Goal: Task Accomplishment & Management: Manage account settings

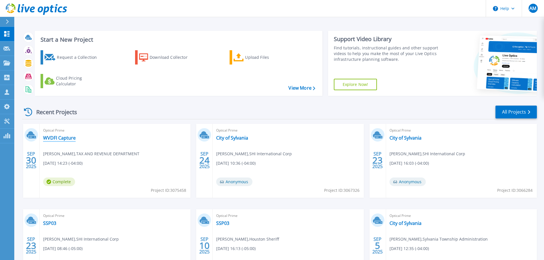
click at [65, 137] on link "WVDFI Capture" at bounding box center [59, 138] width 33 height 6
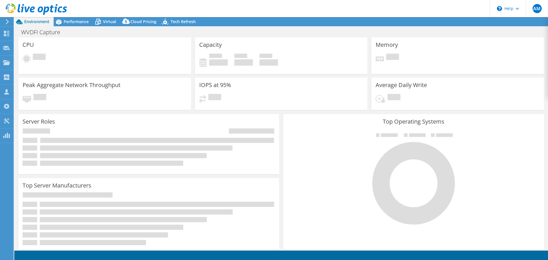
select select "USD"
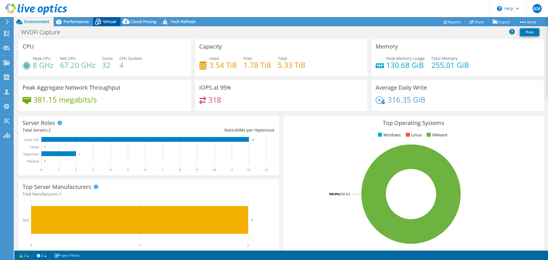
click at [106, 23] on span "Virtual" at bounding box center [109, 21] width 13 height 5
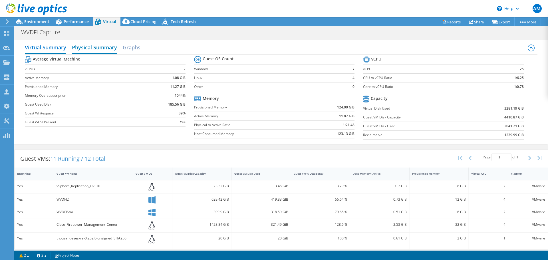
click at [89, 45] on h2 "Physical Summary" at bounding box center [94, 48] width 45 height 13
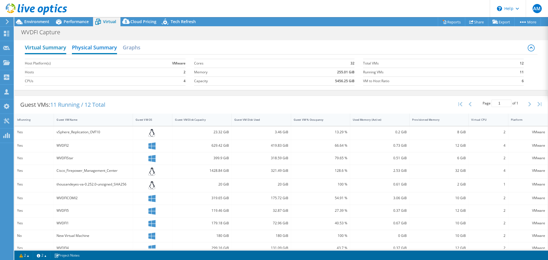
click at [57, 49] on h2 "Virtual Summary" at bounding box center [45, 48] width 41 height 13
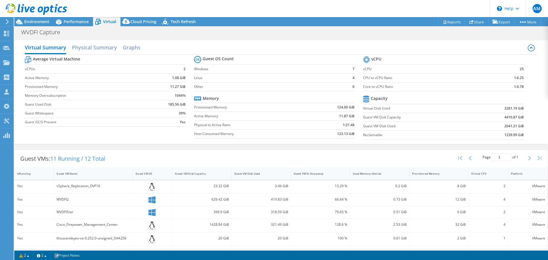
click at [301, 36] on div "WVDFI Capture Print" at bounding box center [281, 32] width 534 height 11
click at [104, 48] on h2 "Physical Summary" at bounding box center [94, 48] width 45 height 13
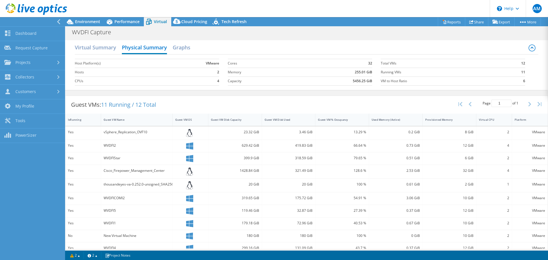
click at [55, 19] on div at bounding box center [31, 21] width 65 height 9
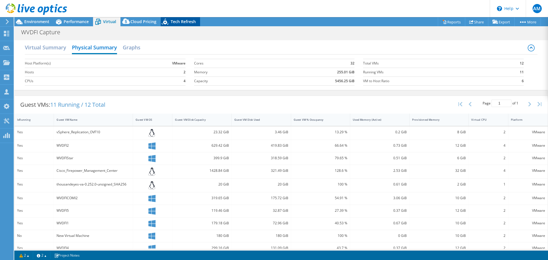
click at [187, 20] on span "Tech Refresh" at bounding box center [183, 21] width 25 height 5
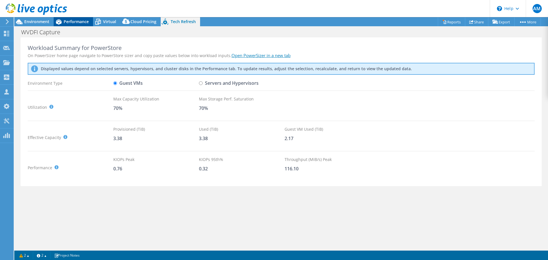
click at [77, 23] on span "Performance" at bounding box center [76, 21] width 25 height 5
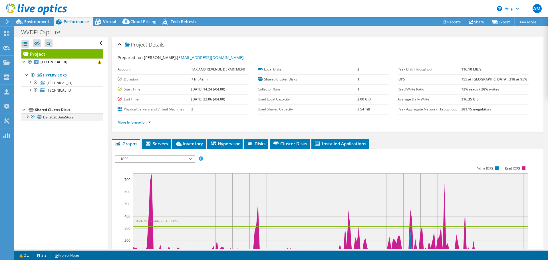
click at [34, 117] on div at bounding box center [33, 116] width 6 height 7
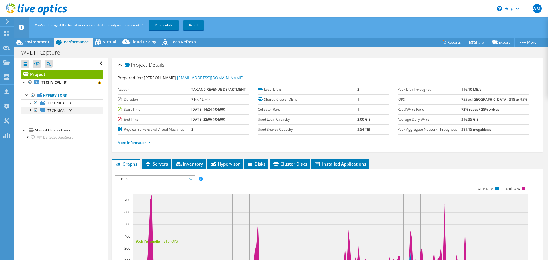
click at [36, 110] on div at bounding box center [36, 110] width 6 height 7
click at [35, 110] on div at bounding box center [36, 110] width 6 height 7
click at [35, 111] on div at bounding box center [36, 110] width 6 height 7
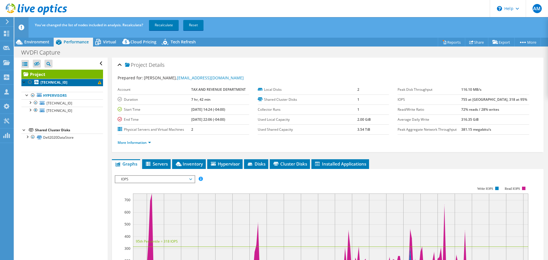
click at [98, 82] on span at bounding box center [99, 82] width 3 height 3
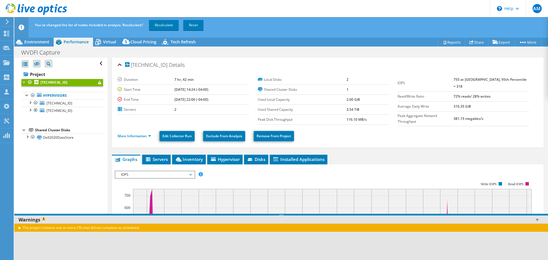
click at [538, 219] on link at bounding box center [538, 220] width 6 height 6
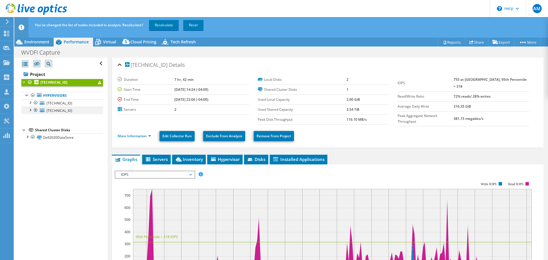
click at [35, 110] on div at bounding box center [36, 110] width 6 height 7
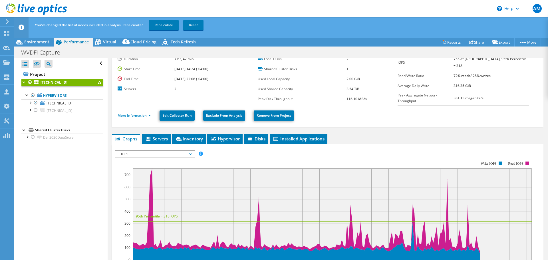
scroll to position [29, 0]
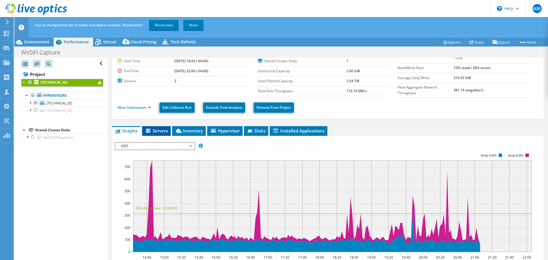
click at [157, 128] on span "Servers" at bounding box center [156, 131] width 23 height 6
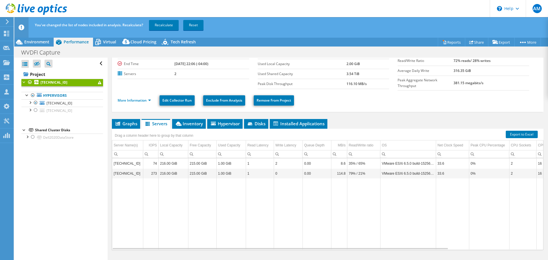
scroll to position [37, 0]
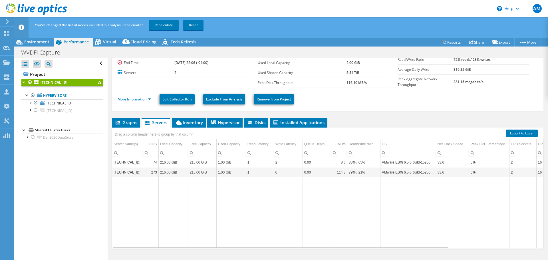
click at [307, 198] on td "Data grid" at bounding box center [317, 212] width 29 height 71
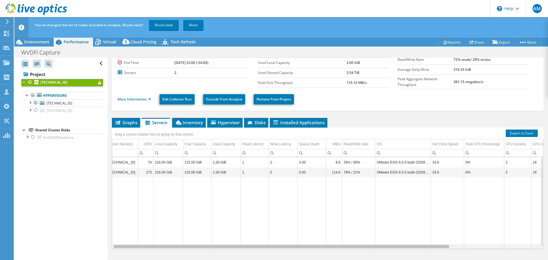
drag, startPoint x: 351, startPoint y: 246, endPoint x: 359, endPoint y: 247, distance: 8.3
click at [358, 247] on body "AM Channel Partner Alec McMeen alec_mcmeen@shi.com SHI International Corp My Pr…" at bounding box center [274, 130] width 548 height 260
drag, startPoint x: 359, startPoint y: 247, endPoint x: 255, endPoint y: 203, distance: 112.9
click at [255, 203] on body "AM Channel Partner Alec McMeen alec_mcmeen@shi.com SHI International Corp My Pr…" at bounding box center [274, 130] width 548 height 260
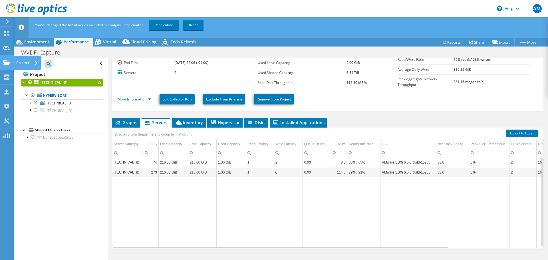
click at [5, 60] on icon at bounding box center [6, 62] width 7 height 5
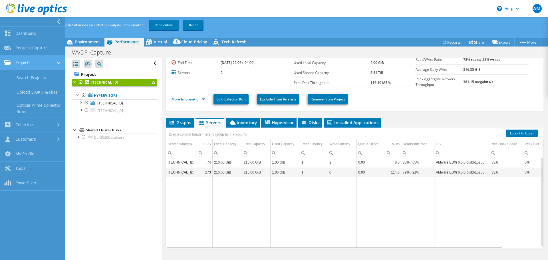
click at [25, 64] on link "Projects" at bounding box center [32, 63] width 65 height 15
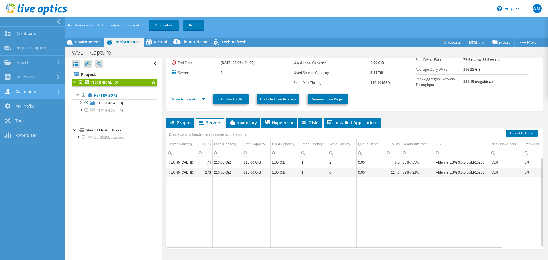
click at [35, 90] on link "Customers" at bounding box center [32, 92] width 65 height 15
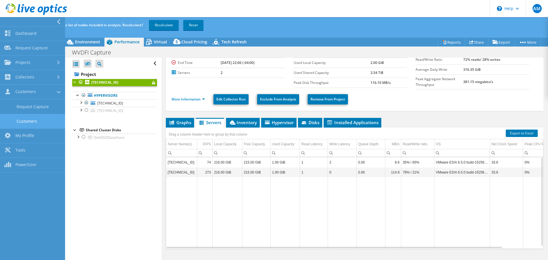
click at [39, 120] on link "Customers" at bounding box center [32, 121] width 65 height 15
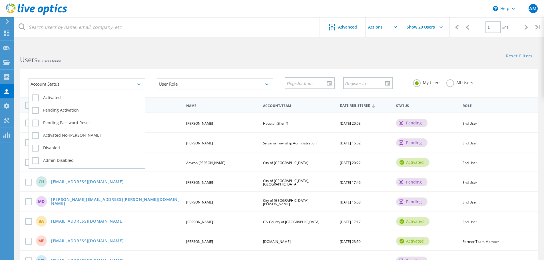
click at [115, 85] on div "Account Status" at bounding box center [87, 84] width 117 height 12
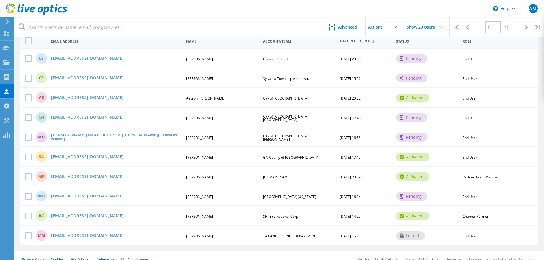
scroll to position [72, 0]
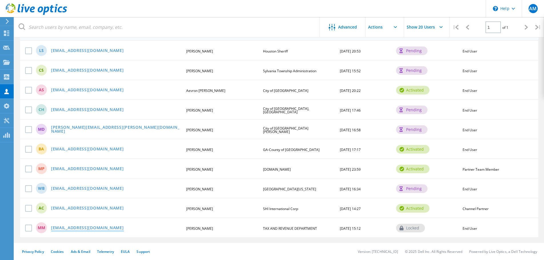
click at [85, 227] on link "mmann@wvdob.org" at bounding box center [87, 228] width 73 height 5
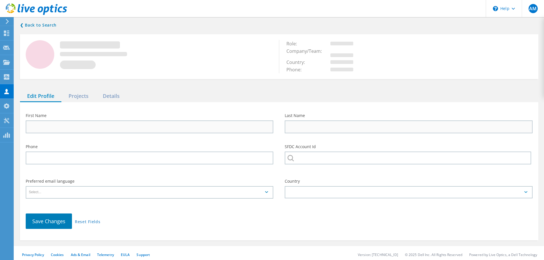
type input "Matt"
type input "Mann"
type input "TAX AND REVENUE DEPARTMENT"
type input "English"
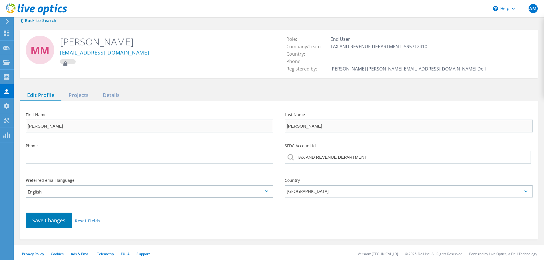
scroll to position [7, 0]
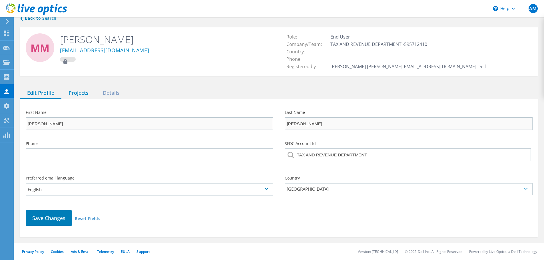
drag, startPoint x: 86, startPoint y: 93, endPoint x: 83, endPoint y: 89, distance: 5.5
click at [86, 93] on div "Projects" at bounding box center [78, 93] width 34 height 12
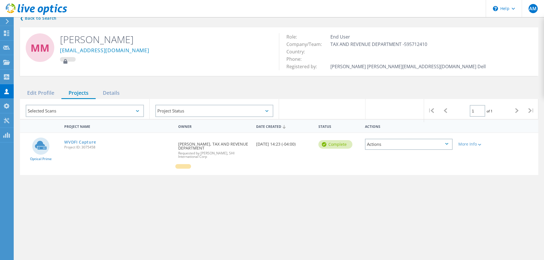
scroll to position [72, 0]
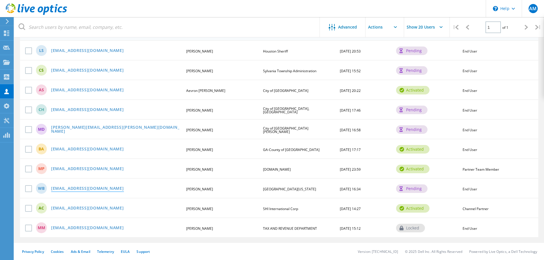
click at [104, 190] on link "wbranstiter@unioncountyohio.gov" at bounding box center [87, 189] width 73 height 5
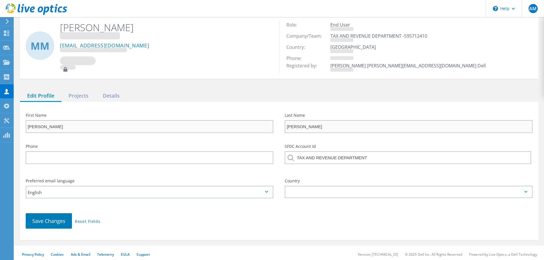
type input "Wade"
type input "Branstiter"
type input "Union County Ohio"
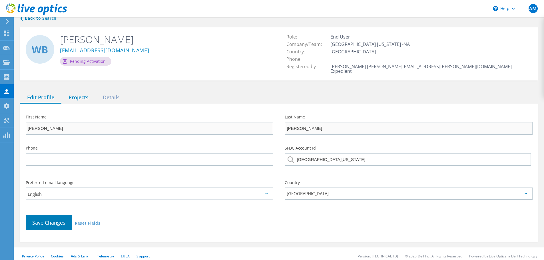
click at [83, 95] on div "Projects" at bounding box center [78, 98] width 34 height 12
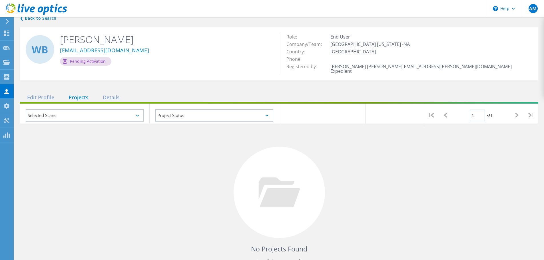
scroll to position [37, 0]
